Goal: Check status

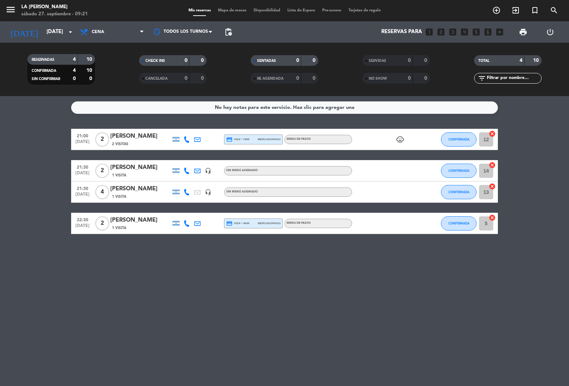
click at [104, 43] on div "RESERVADAS 4 10 CONFIRMADA 4 10 SIN CONFIRMAR 0 0 CHECK INS 0 0 CANCELADA 0 0 S…" at bounding box center [284, 69] width 569 height 53
click at [103, 37] on span "Cena" at bounding box center [111, 32] width 71 height 16
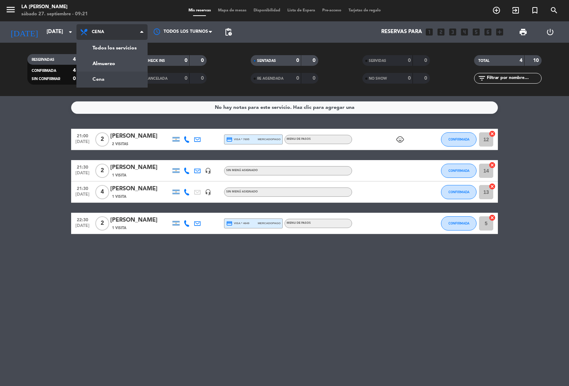
click at [115, 80] on div "menu La [PERSON_NAME] [DATE] 27. septiembre - 09:21 Mis reservas Mapa de mesas …" at bounding box center [284, 48] width 569 height 96
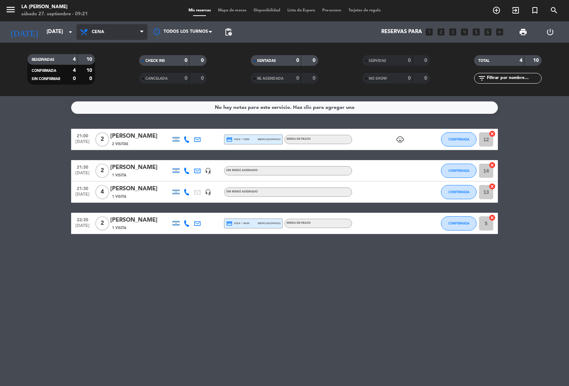
click at [114, 29] on span "Cena" at bounding box center [111, 32] width 71 height 16
click at [110, 62] on div "menu La [PERSON_NAME] [DATE] 27. septiembre - 09:21 Mis reservas Mapa de mesas …" at bounding box center [284, 48] width 569 height 96
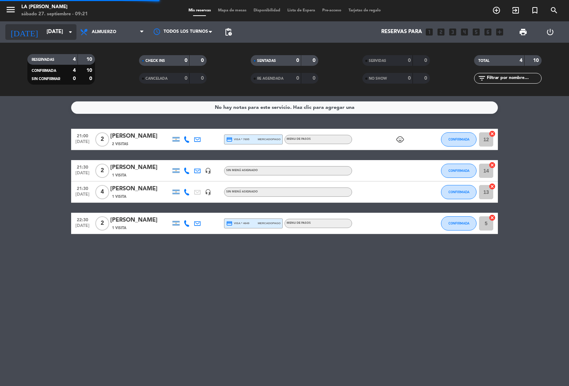
click at [64, 38] on div "[DATE] [DATE] arrow_drop_down" at bounding box center [40, 32] width 71 height 16
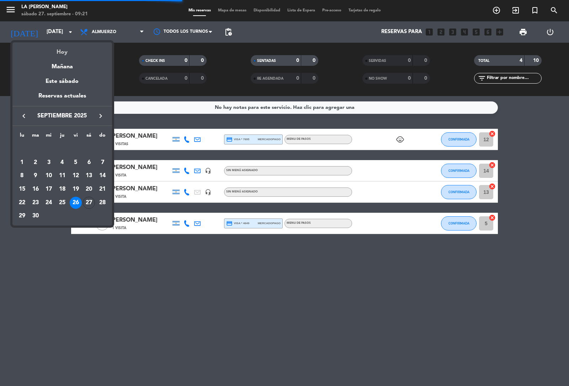
click at [64, 48] on div "Hoy" at bounding box center [62, 49] width 100 height 15
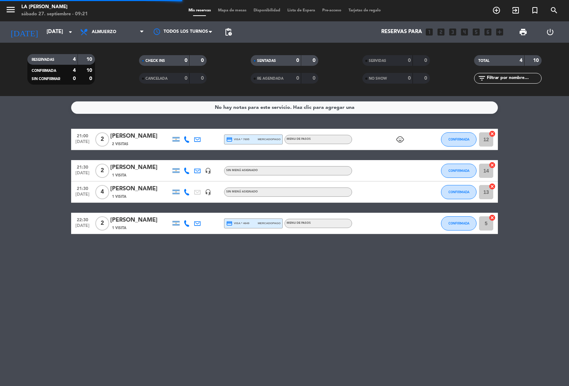
type input "[DATE]"
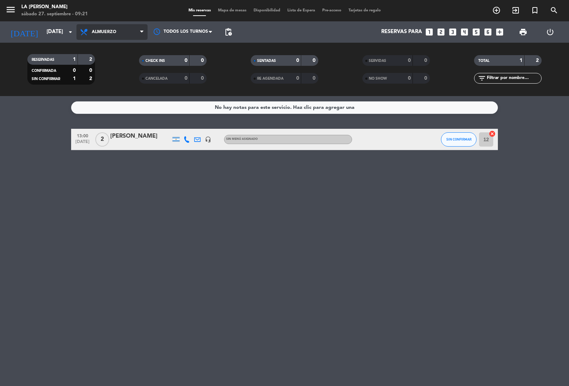
click at [114, 30] on span "Almuerzo" at bounding box center [104, 32] width 25 height 5
click at [118, 65] on div "menu La [PERSON_NAME] [DATE] 27. septiembre - 09:21 Mis reservas Mapa de mesas …" at bounding box center [284, 48] width 569 height 96
click at [117, 59] on filter-checkbox "CHECK INS 0 0" at bounding box center [173, 60] width 112 height 11
